Goal: Transaction & Acquisition: Download file/media

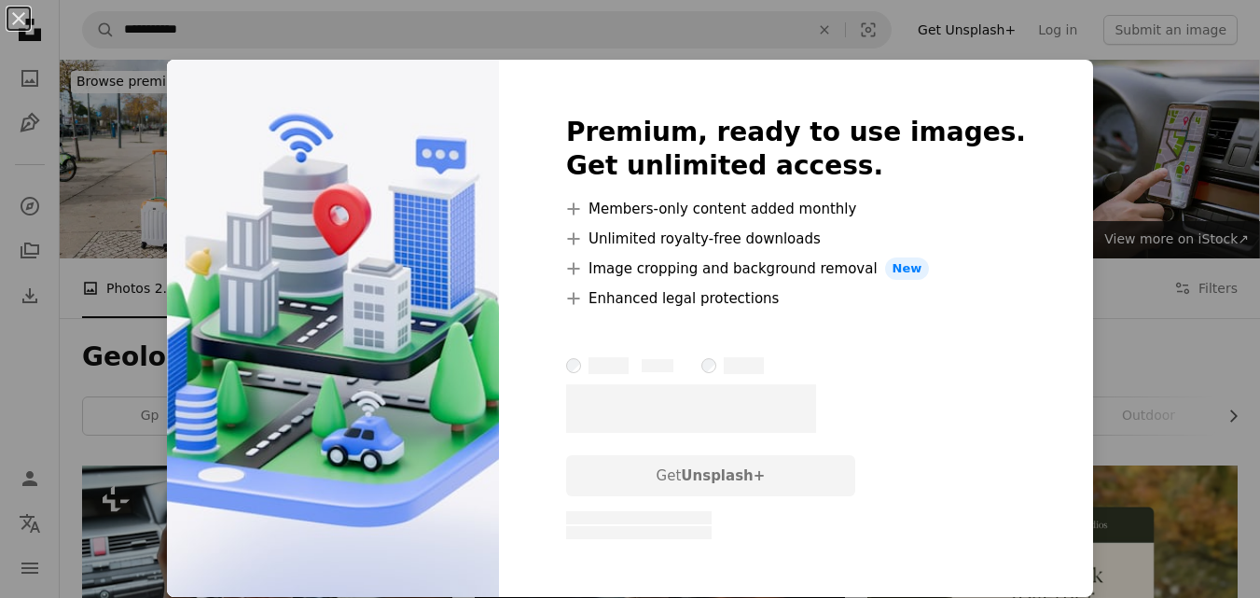
scroll to position [1874, 0]
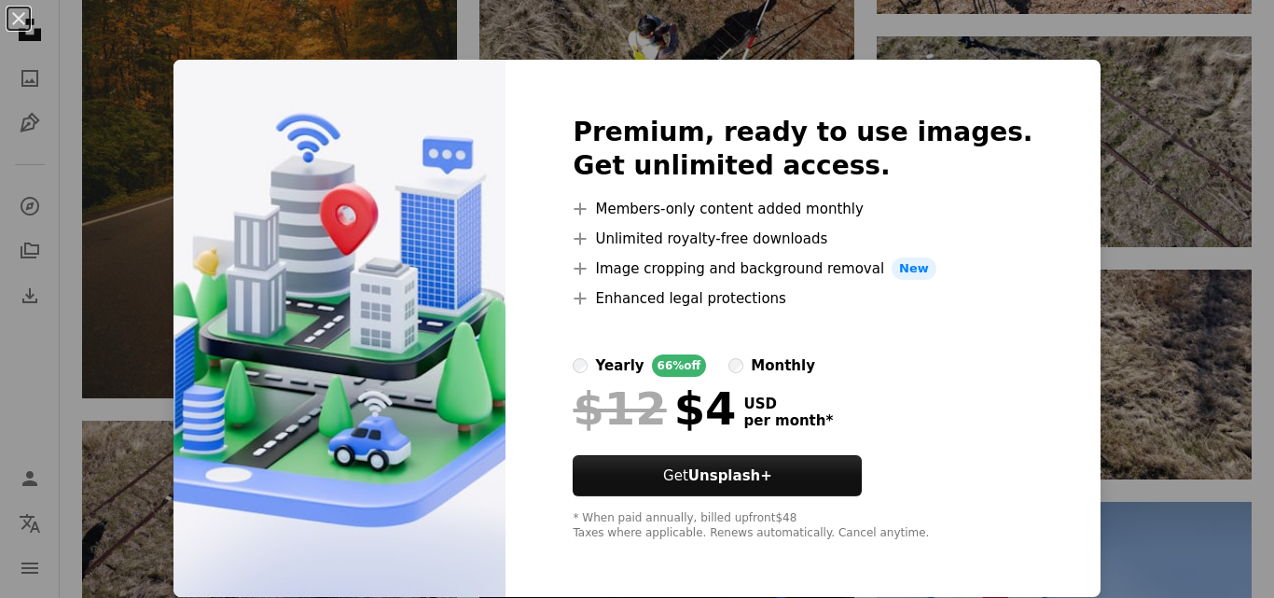
click at [1183, 113] on div "An X shape Premium, ready to use images. Get unlimited access. A plus sign Memb…" at bounding box center [637, 299] width 1274 height 598
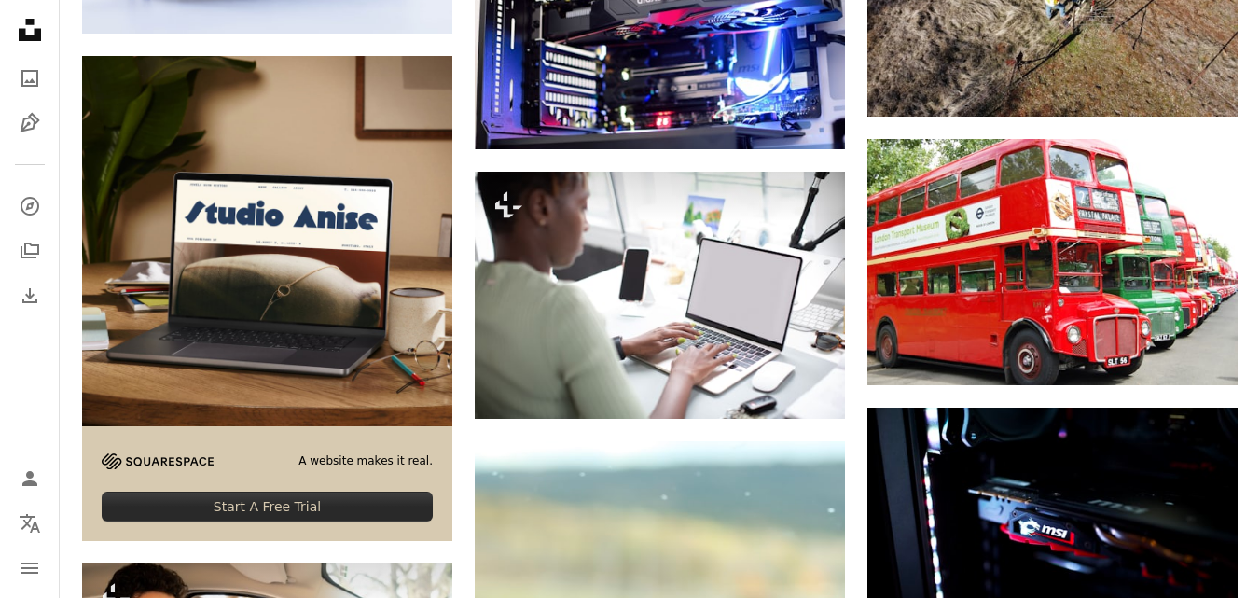
scroll to position [3238, 0]
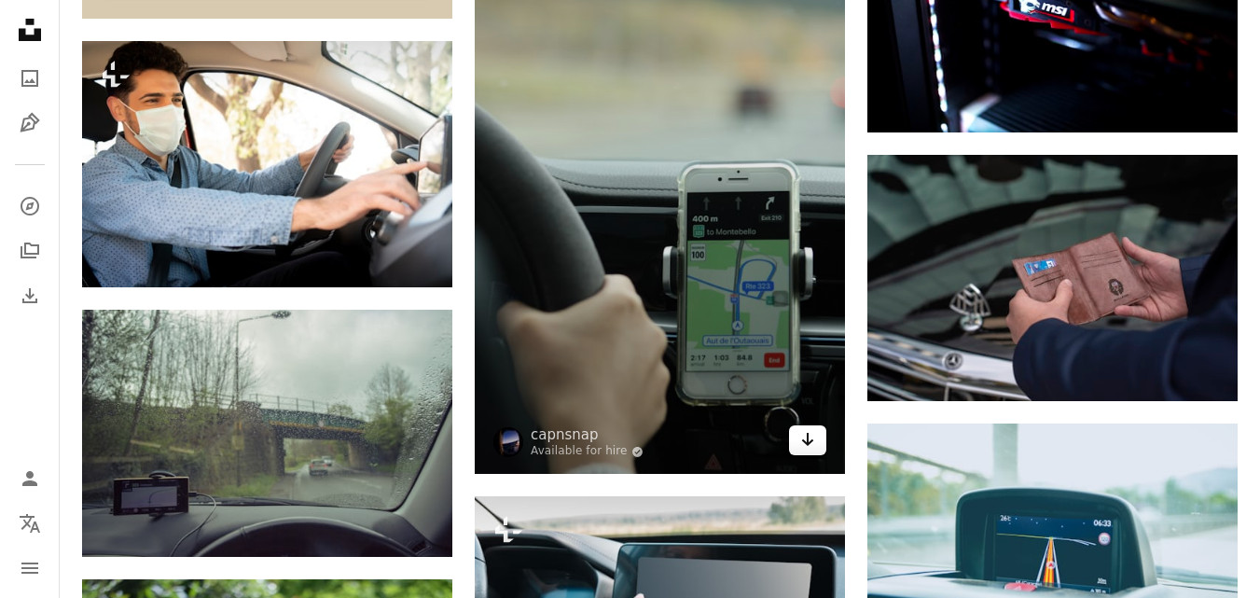
click at [808, 450] on icon "Arrow pointing down" at bounding box center [807, 439] width 15 height 22
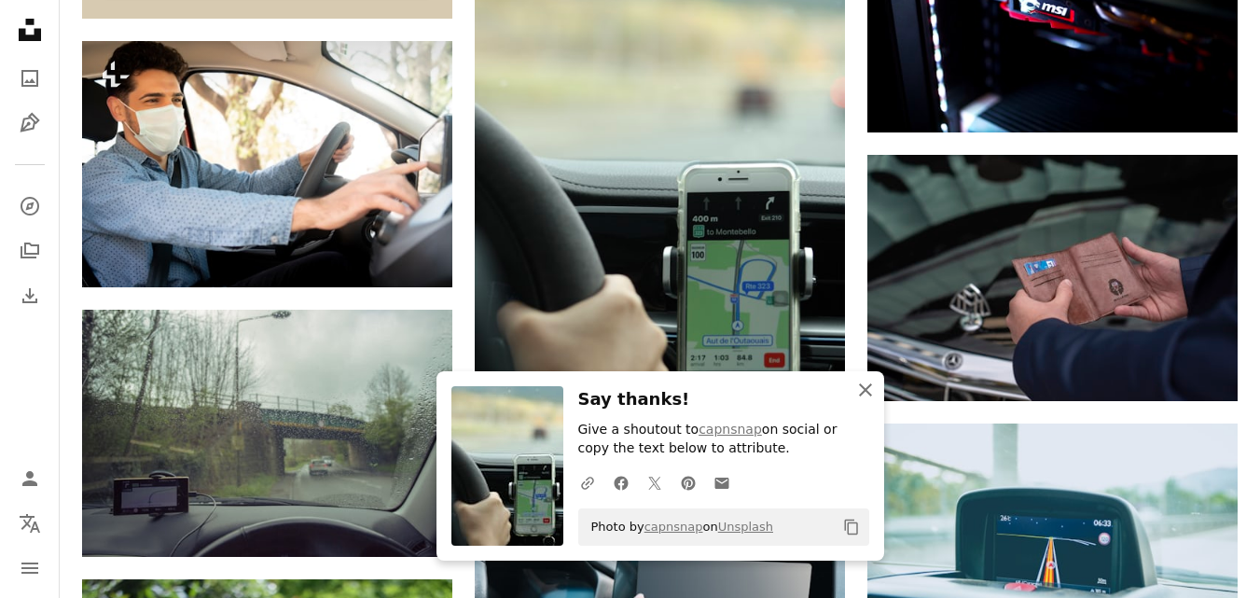
click at [864, 385] on icon "An X shape" at bounding box center [865, 390] width 22 height 22
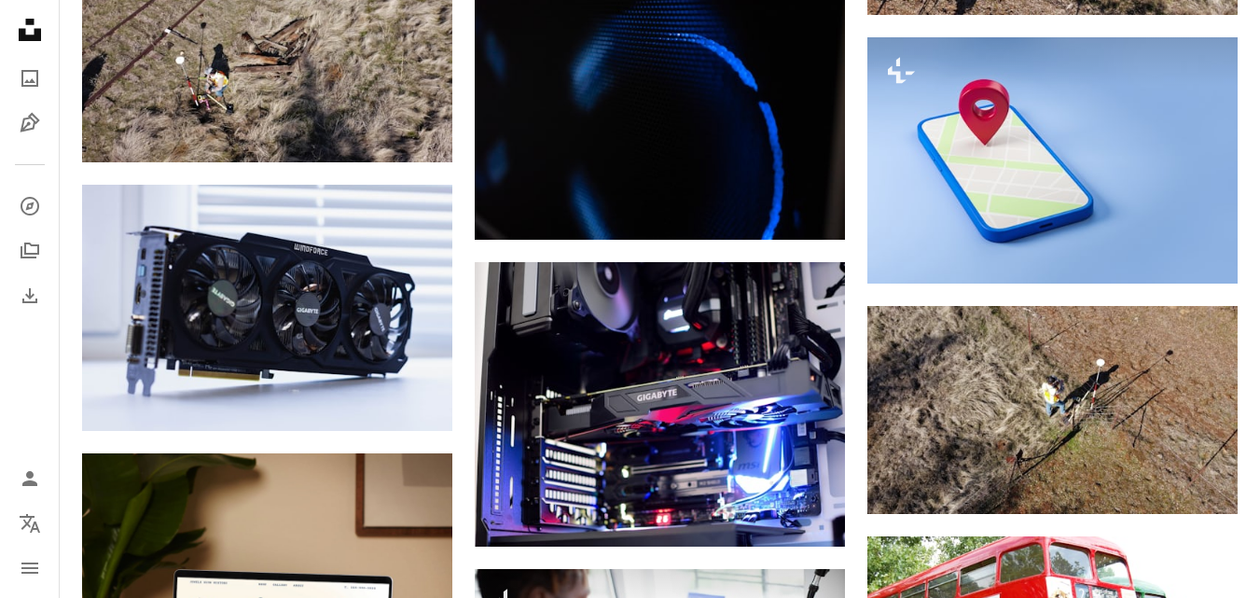
scroll to position [0, 0]
